Goal: Transaction & Acquisition: Book appointment/travel/reservation

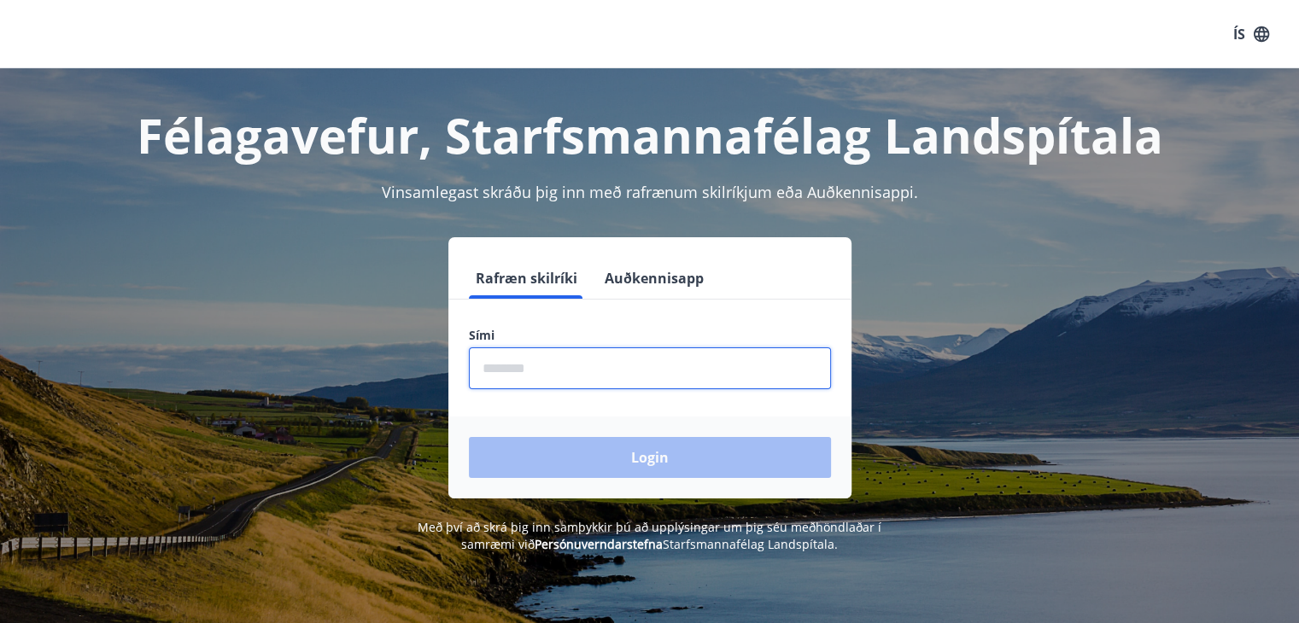
click at [570, 373] on input "phone" at bounding box center [650, 368] width 362 height 42
type input "********"
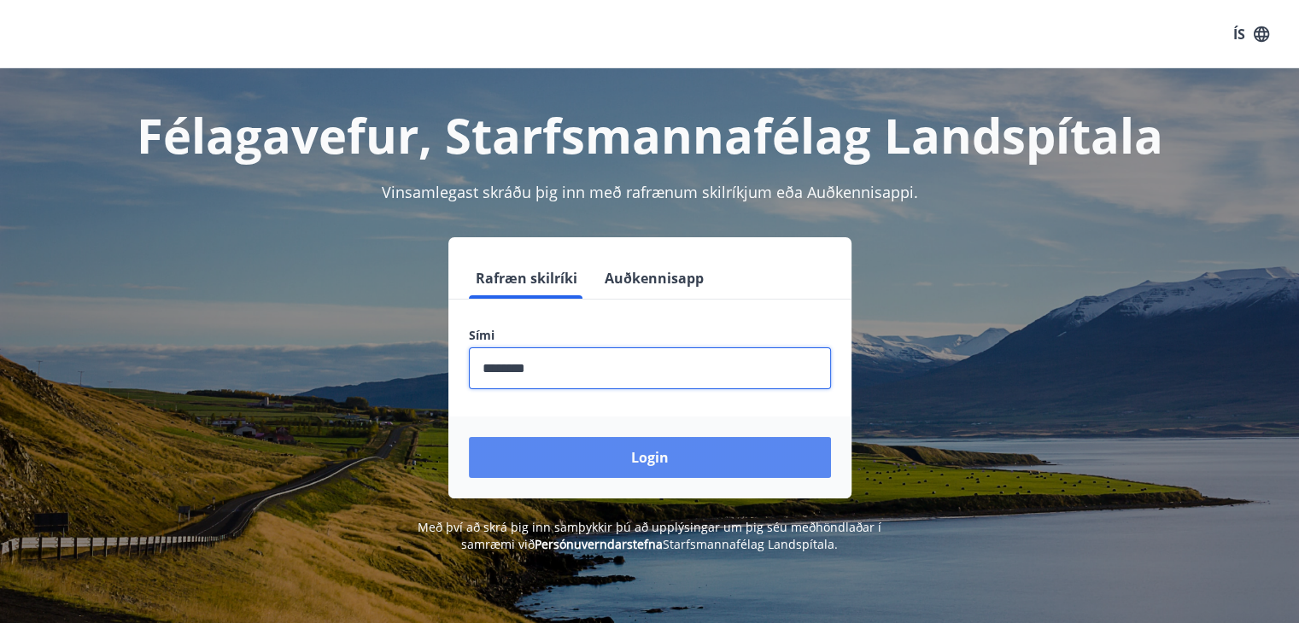
click at [672, 461] on button "Login" at bounding box center [650, 457] width 362 height 41
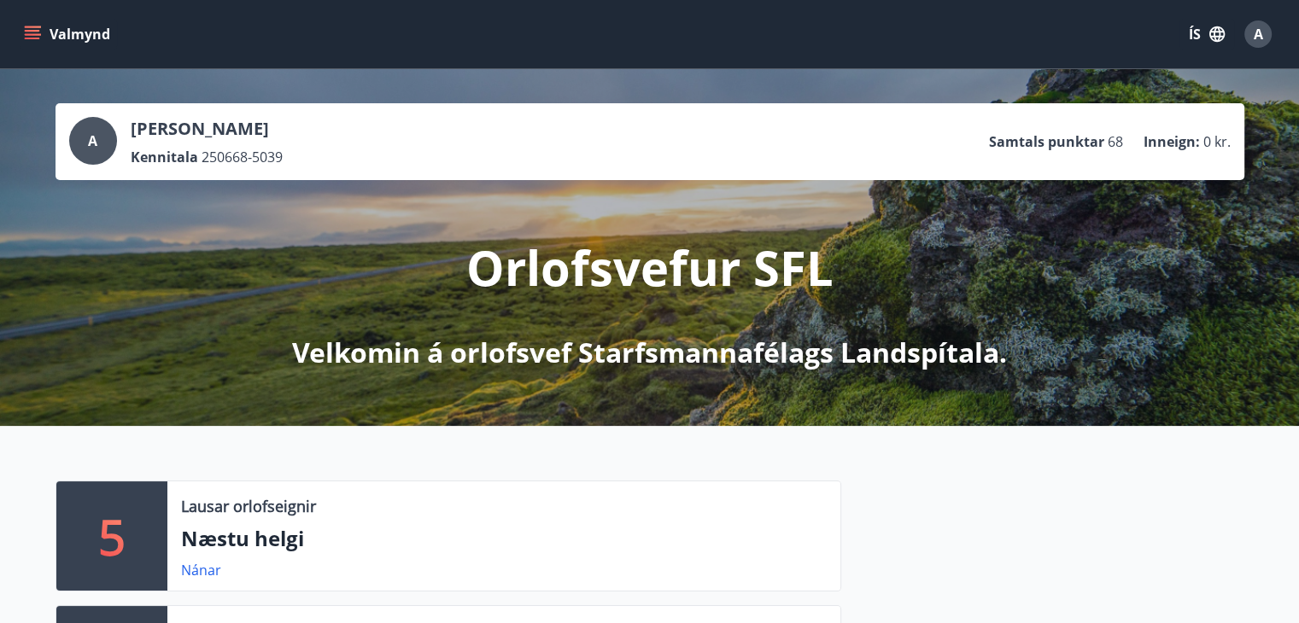
click at [32, 39] on icon "menu" at bounding box center [32, 34] width 17 height 17
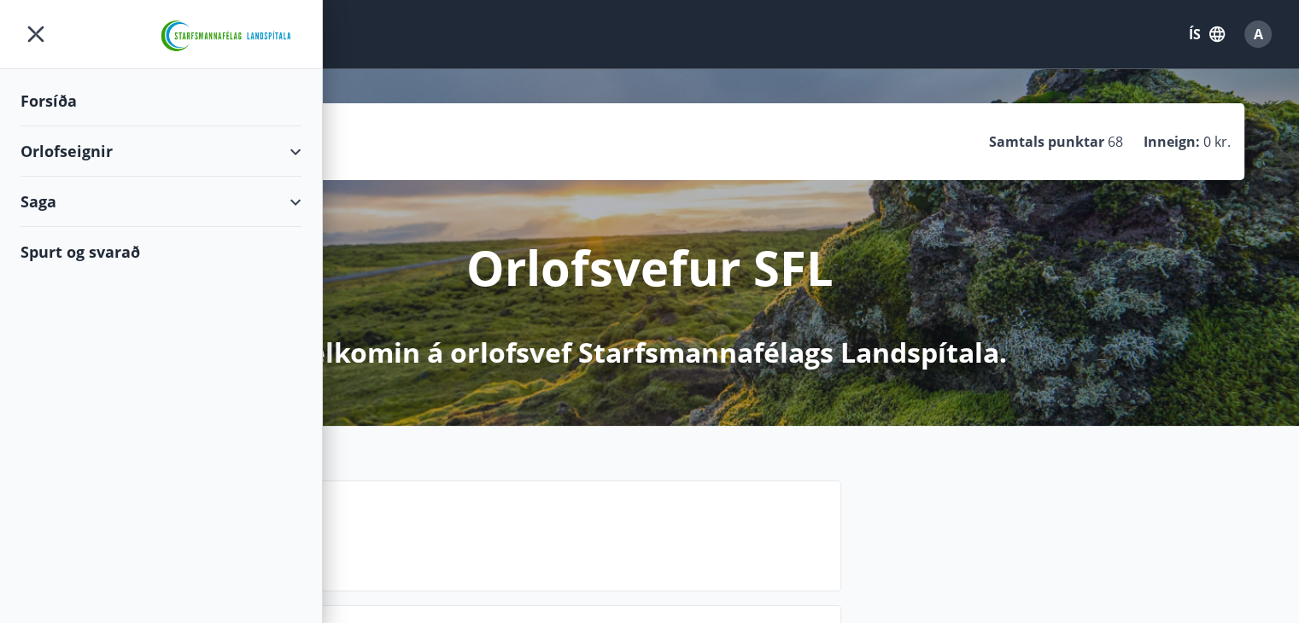
click at [301, 149] on div "Orlofseignir" at bounding box center [160, 151] width 281 height 50
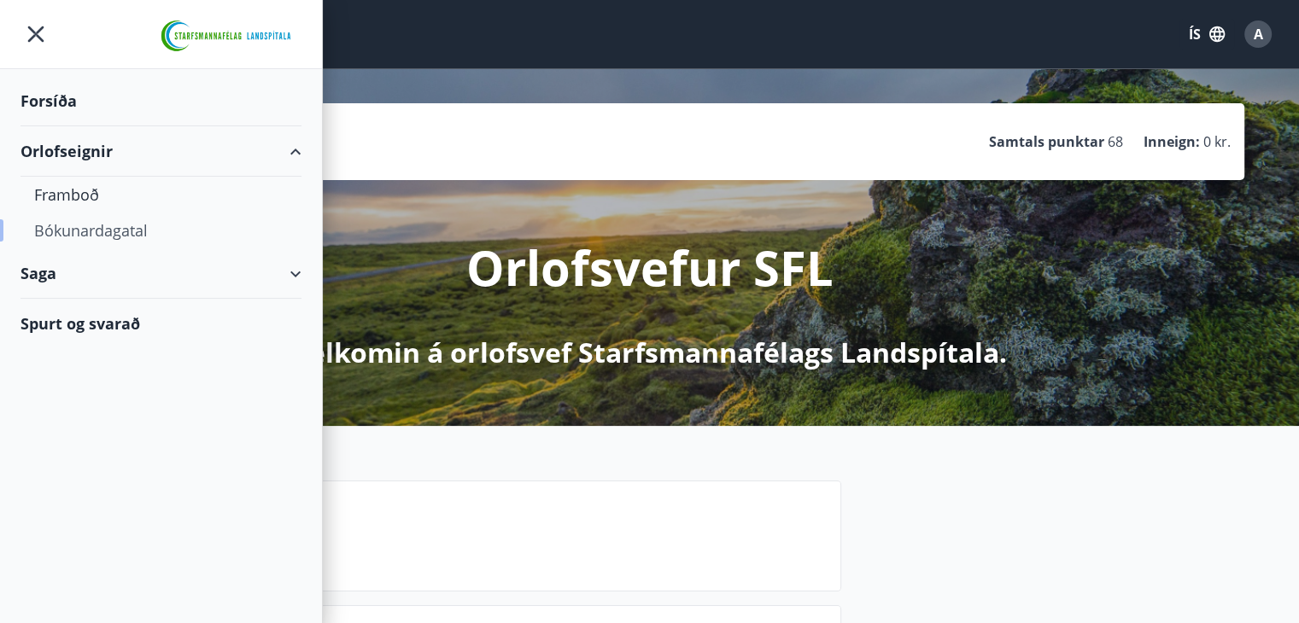
click at [111, 219] on div "Bókunardagatal" at bounding box center [161, 231] width 254 height 36
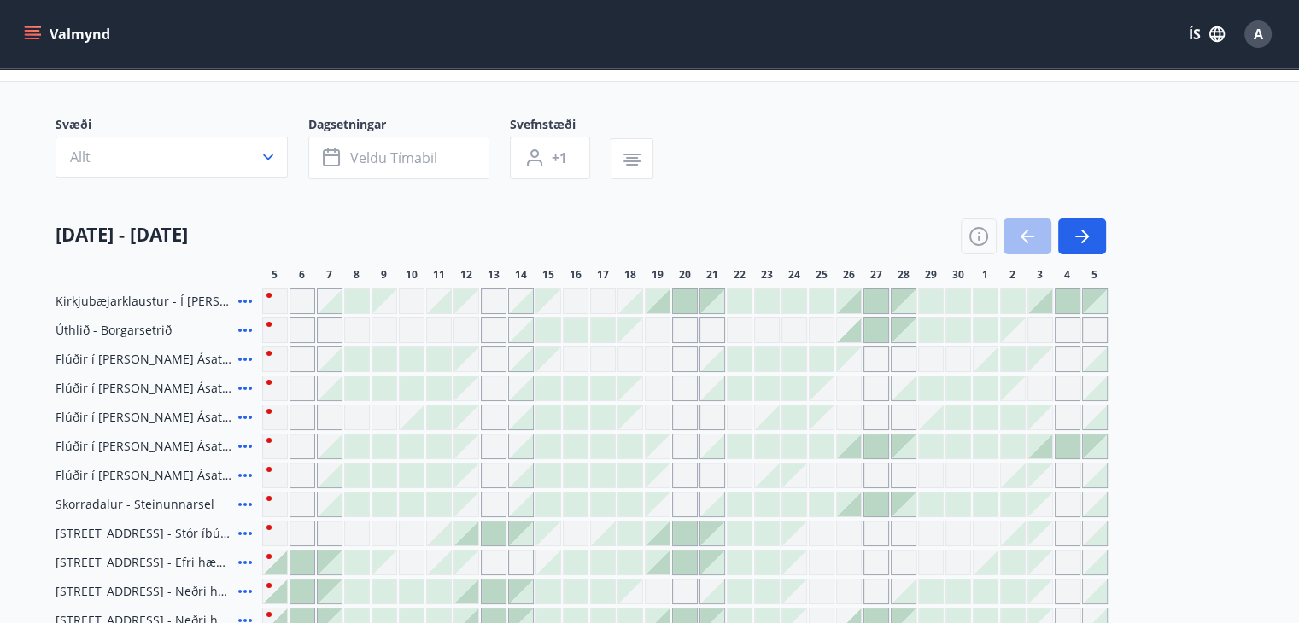
scroll to position [102, 0]
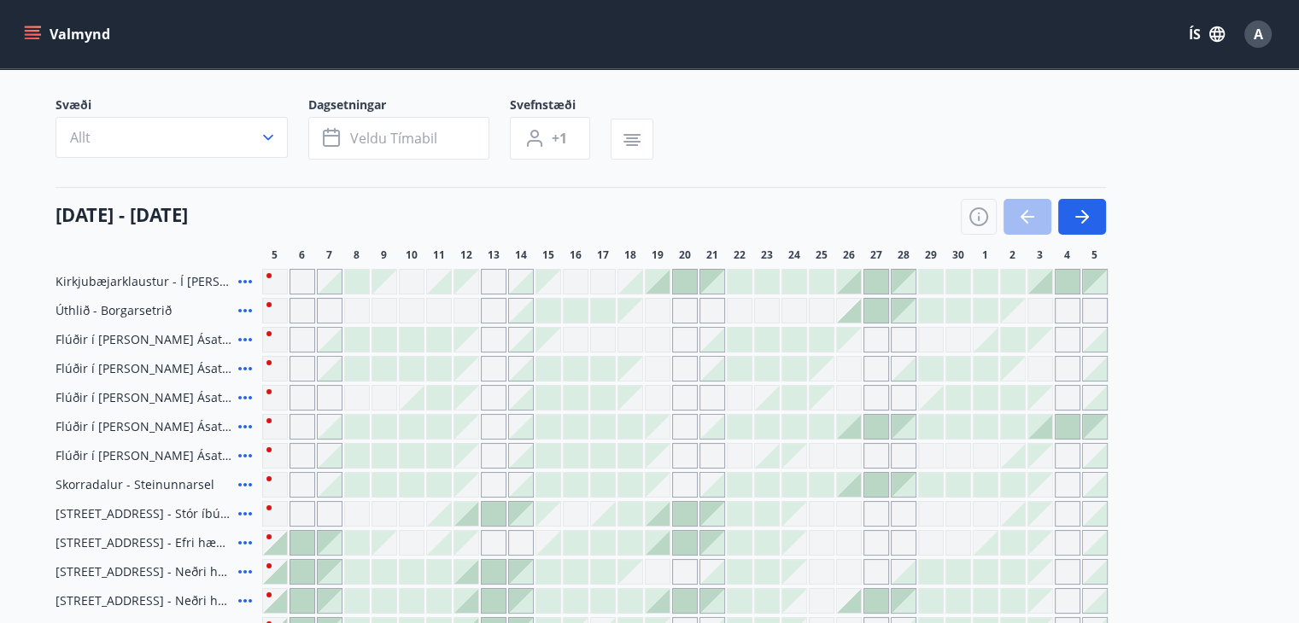
click at [547, 430] on div at bounding box center [548, 427] width 24 height 24
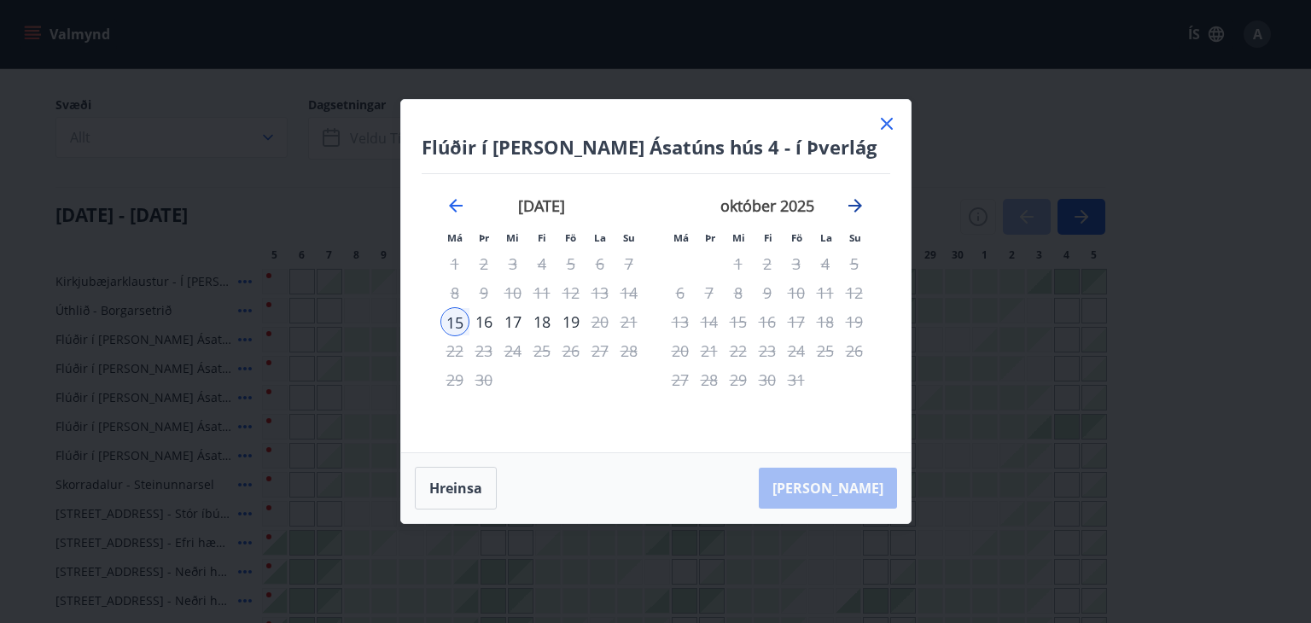
click at [854, 206] on icon "Move forward to switch to the next month." at bounding box center [856, 206] width 14 height 14
click at [881, 124] on icon at bounding box center [887, 124] width 20 height 20
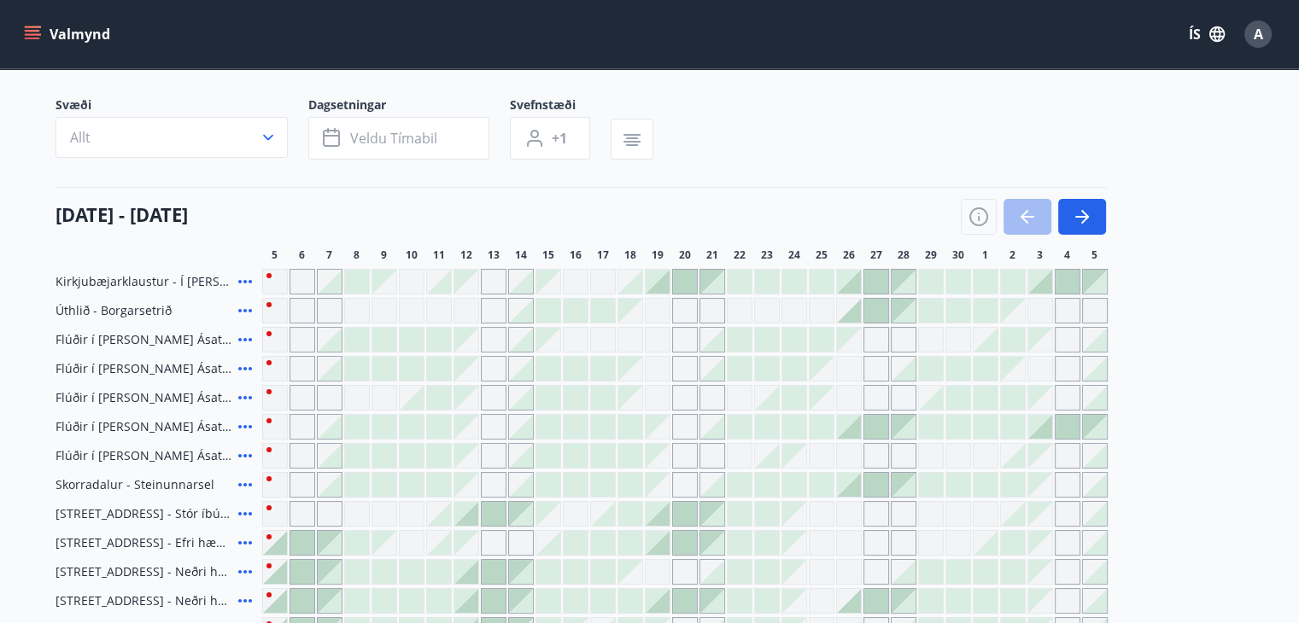
click at [881, 124] on div "Svæði Allt Dagsetningar Veldu tímabil Svefnstæði +1" at bounding box center [649, 131] width 1188 height 70
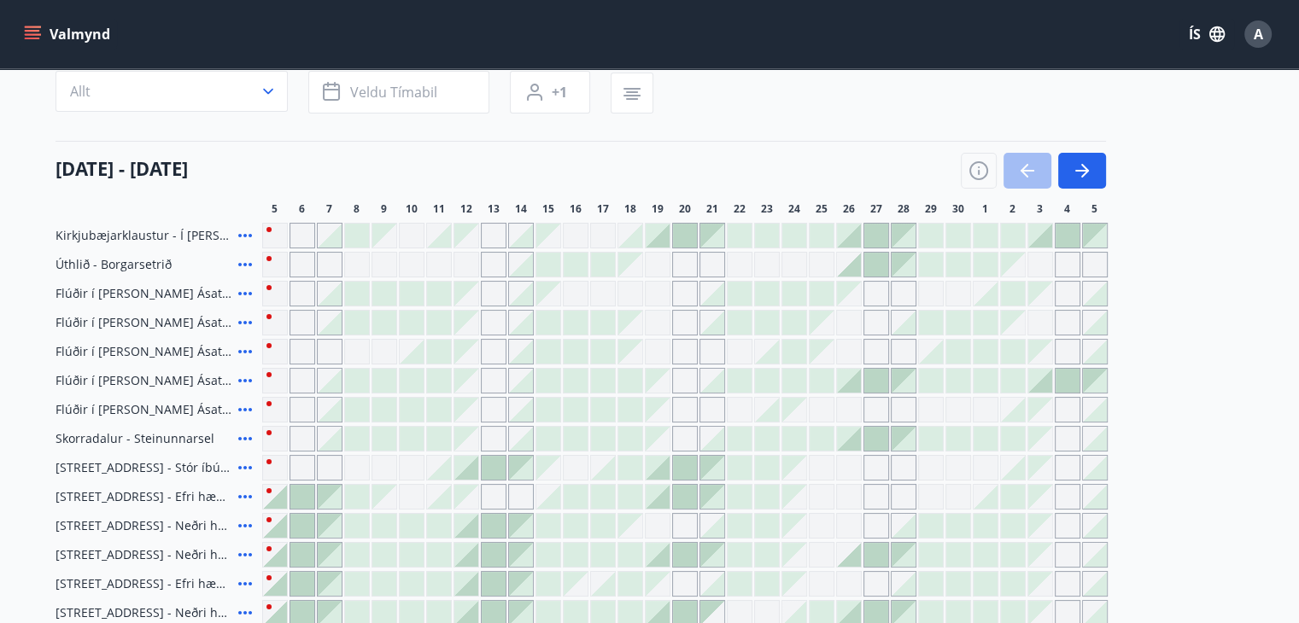
scroll to position [147, 0]
click at [662, 417] on div "Gráir dagar eru ekki bókanlegir" at bounding box center [657, 412] width 24 height 24
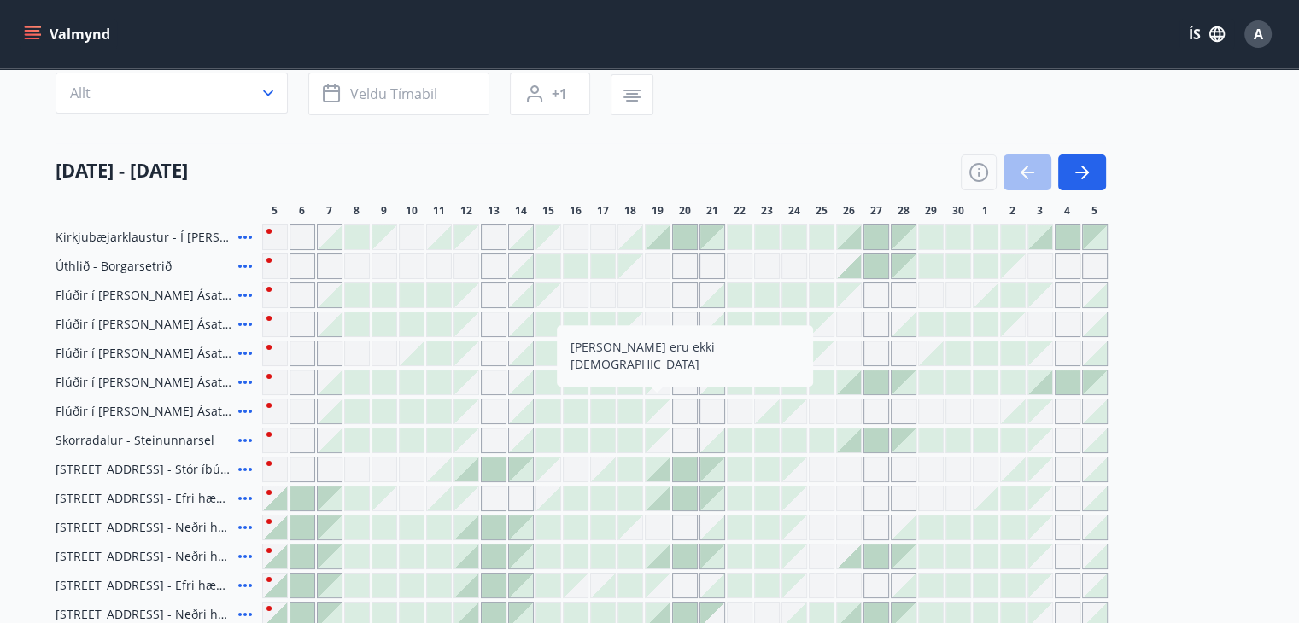
click at [684, 413] on div "Gráir dagar eru ekki bókanlegir" at bounding box center [685, 412] width 26 height 26
click at [528, 414] on div at bounding box center [521, 412] width 24 height 24
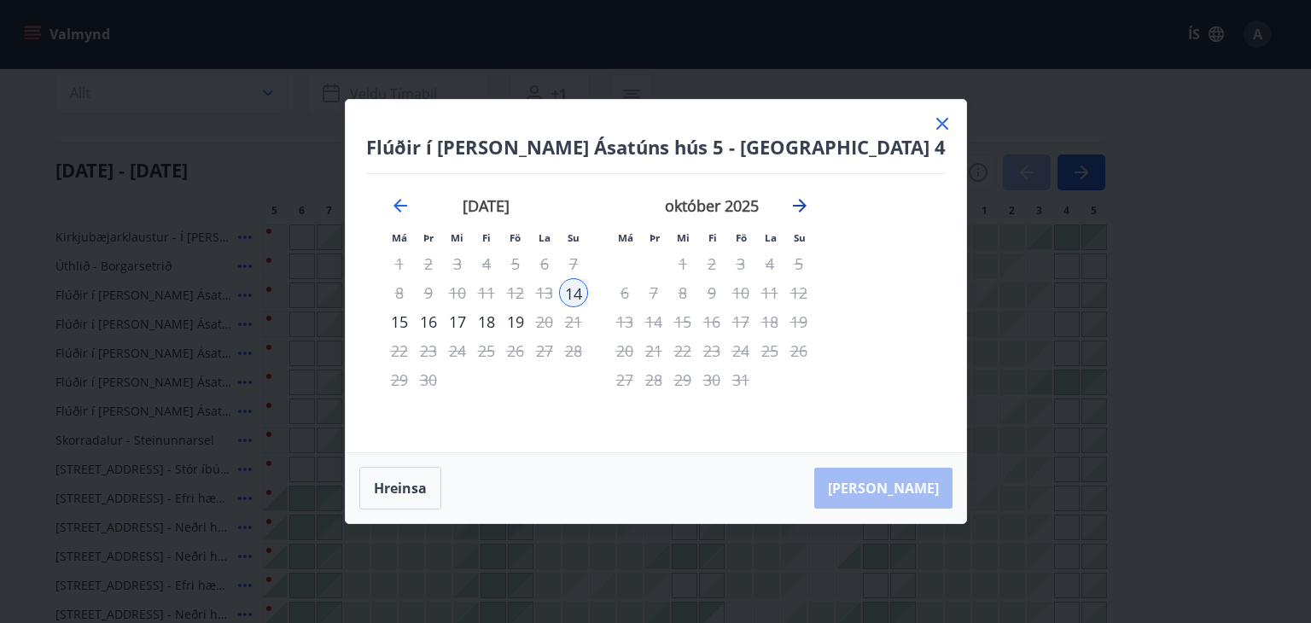
click at [810, 199] on icon "Move forward to switch to the next month." at bounding box center [800, 206] width 20 height 20
click at [932, 116] on icon at bounding box center [942, 124] width 20 height 20
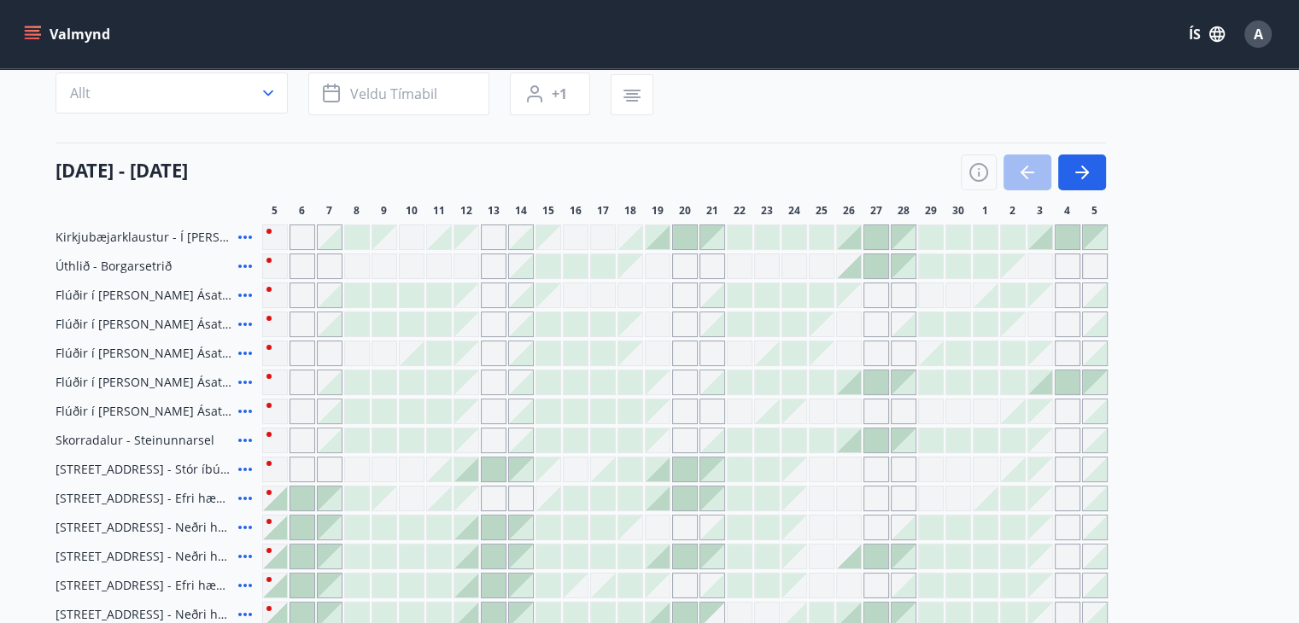
click at [857, 267] on div at bounding box center [849, 266] width 24 height 24
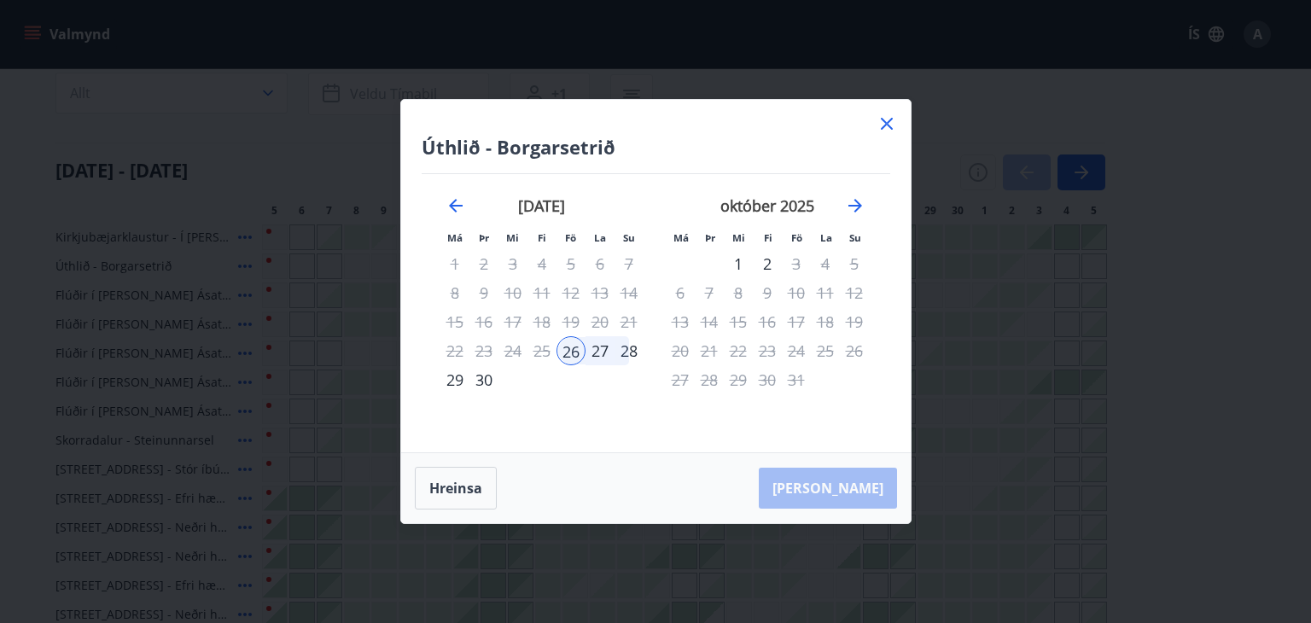
click at [887, 124] on icon at bounding box center [886, 124] width 3 height 3
